Goal: Subscribe to service/newsletter

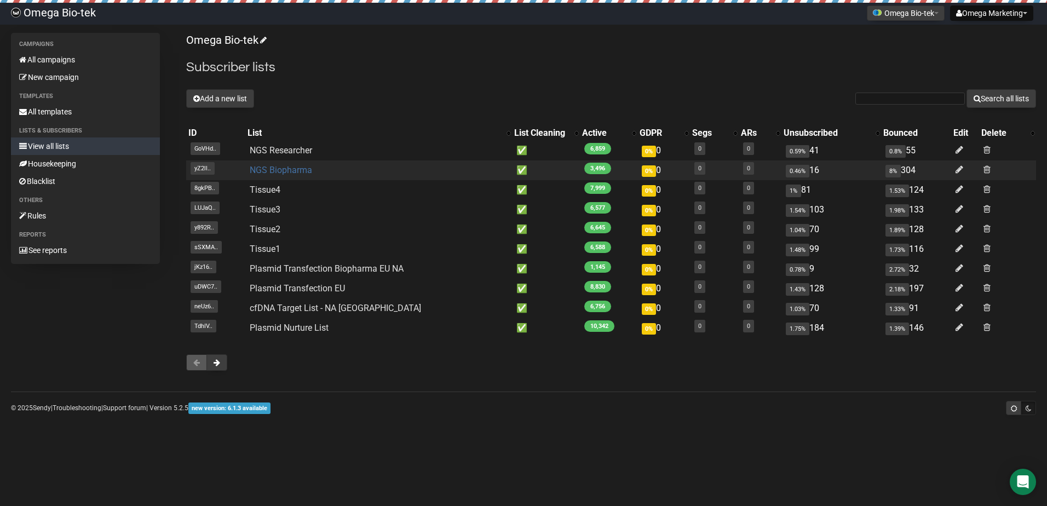
click at [296, 168] on link "NGS Biopharma" at bounding box center [281, 170] width 62 height 10
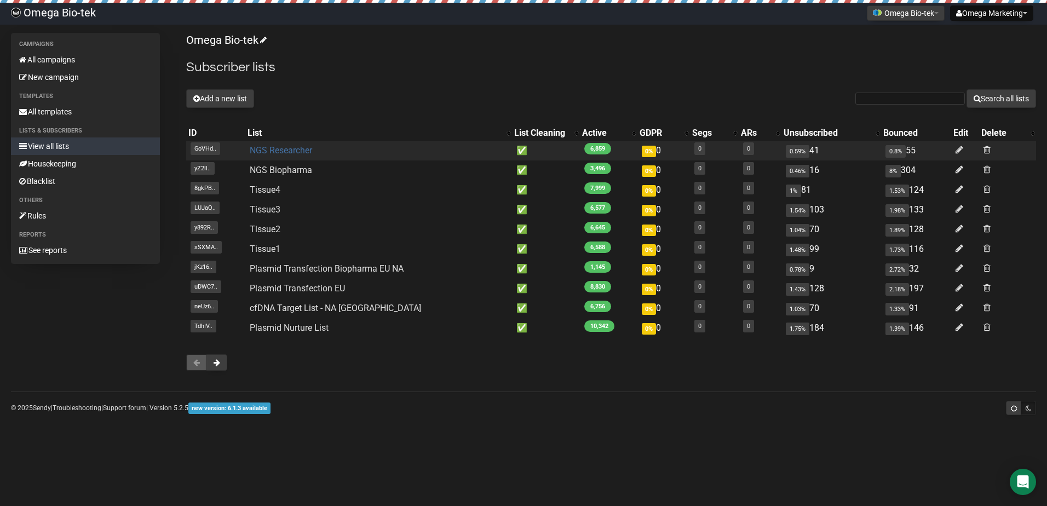
click at [301, 153] on link "NGS Researcher" at bounding box center [281, 150] width 62 height 10
